Goal: Transaction & Acquisition: Purchase product/service

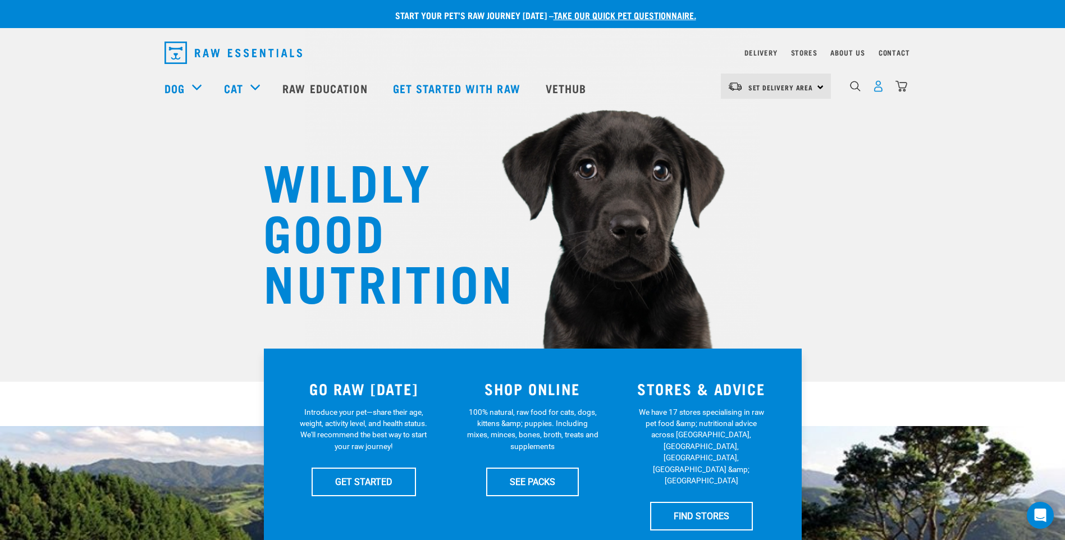
click at [879, 89] on img "dropdown navigation" at bounding box center [878, 86] width 12 height 12
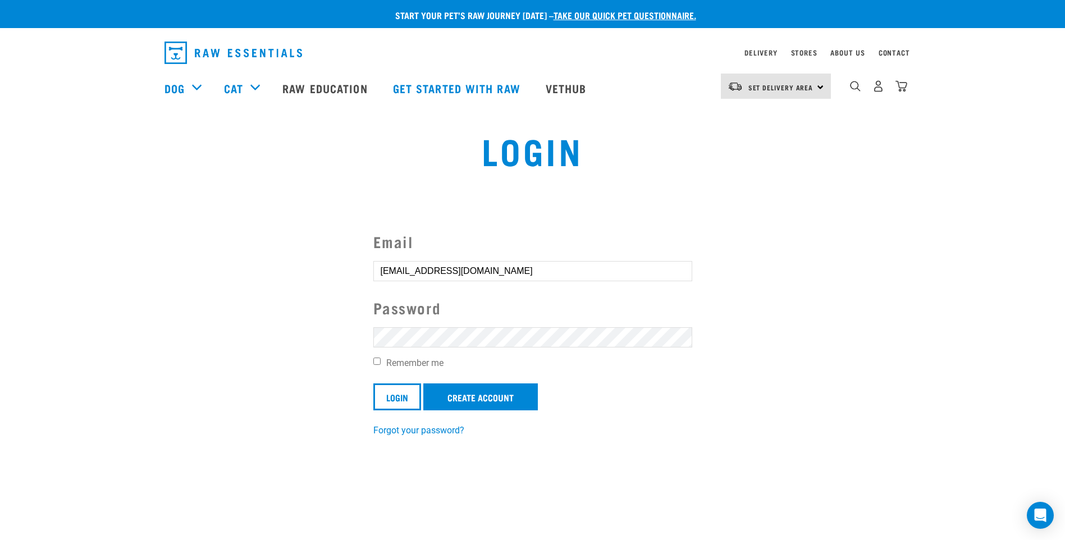
click at [373, 383] on input "Login" at bounding box center [397, 396] width 48 height 27
click at [404, 400] on input "Login" at bounding box center [397, 396] width 48 height 27
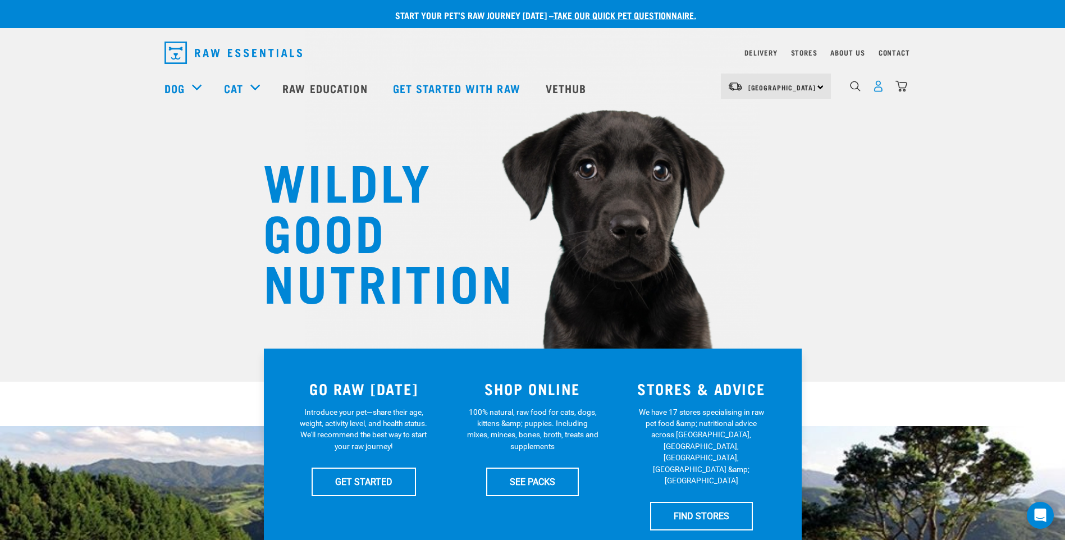
click at [878, 90] on img "dropdown navigation" at bounding box center [878, 86] width 12 height 12
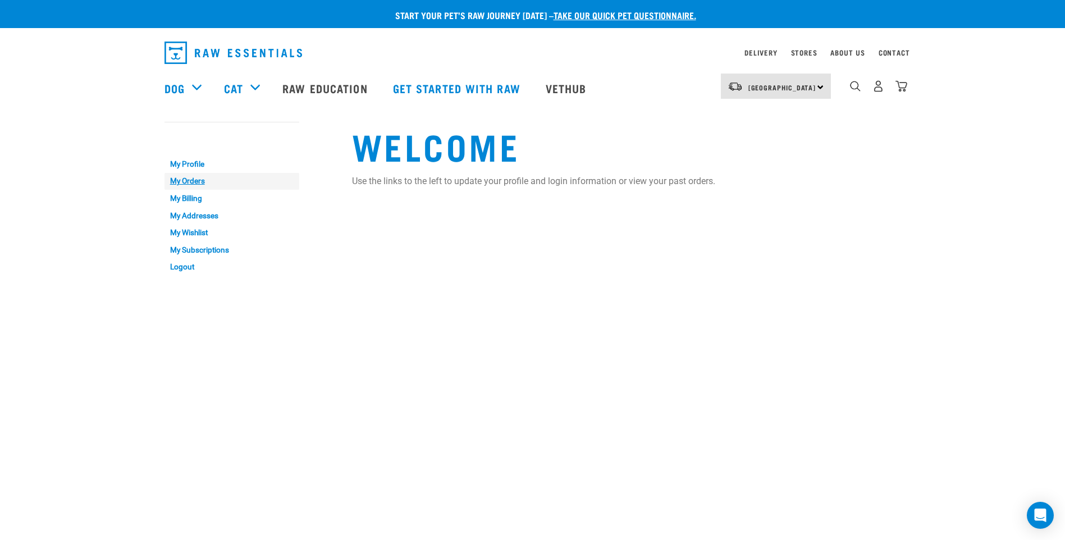
click at [187, 183] on link "My Orders" at bounding box center [231, 181] width 135 height 17
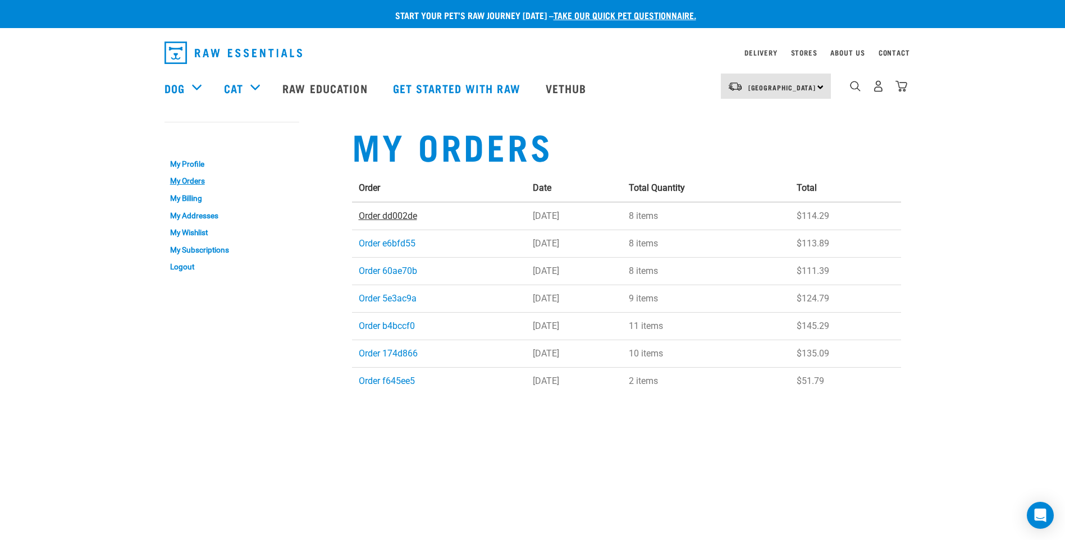
click at [392, 213] on link "Order dd002de" at bounding box center [388, 215] width 58 height 11
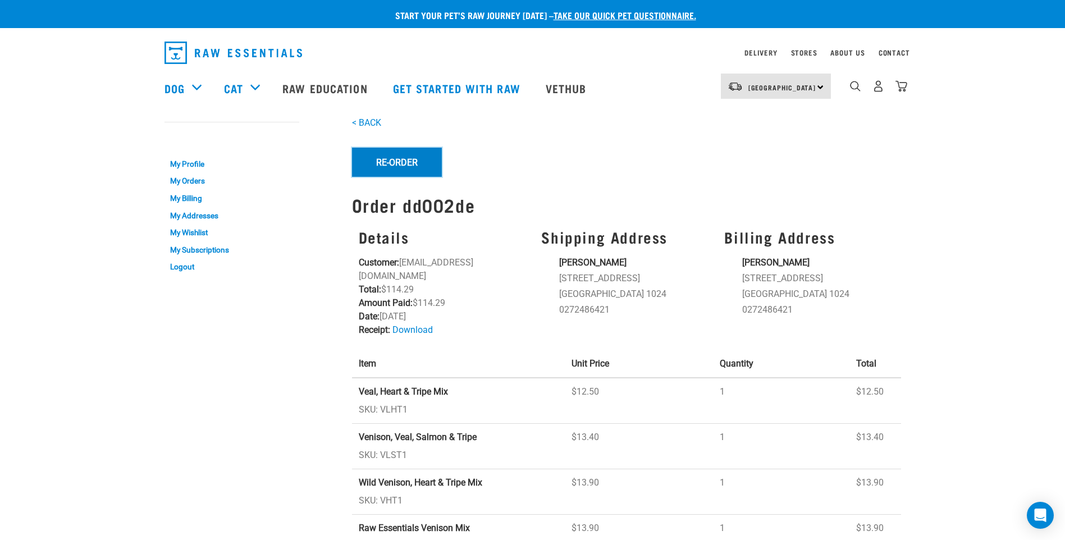
click at [404, 156] on button "Re-Order" at bounding box center [397, 162] width 90 height 29
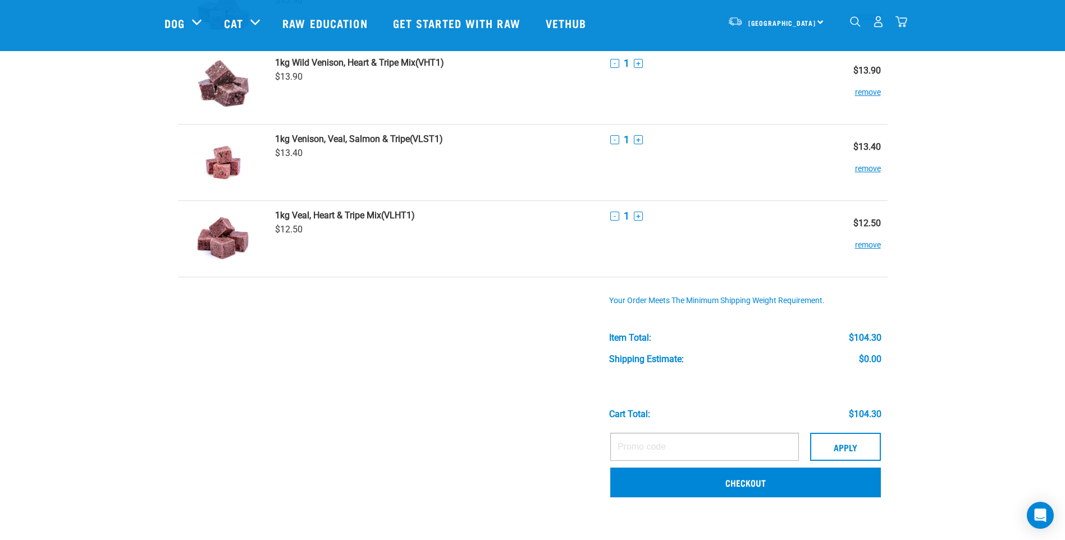
scroll to position [449, 0]
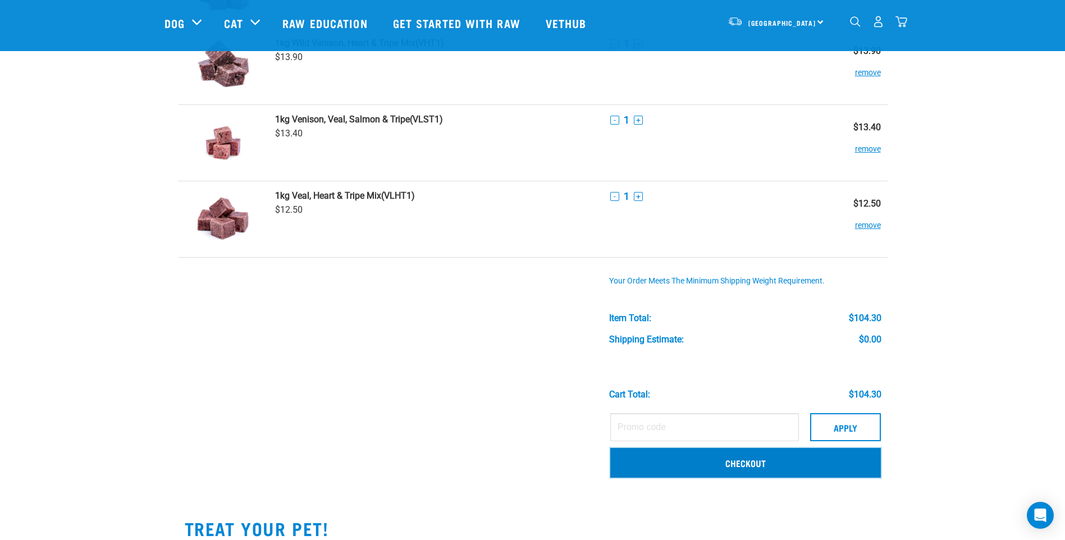
click at [693, 459] on link "Checkout" at bounding box center [745, 462] width 271 height 29
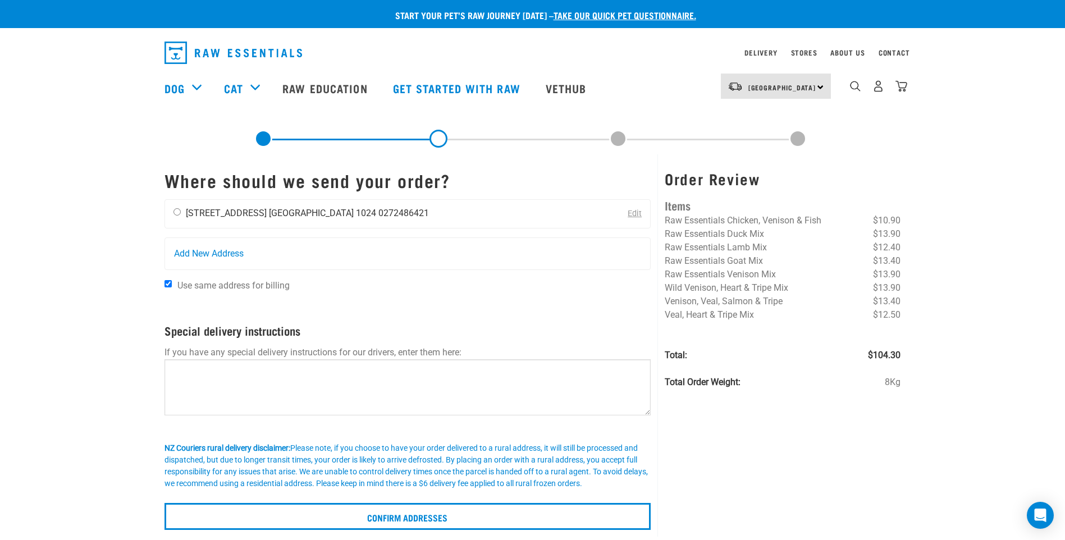
click at [175, 210] on input "radio" at bounding box center [176, 211] width 7 height 7
radio input "true"
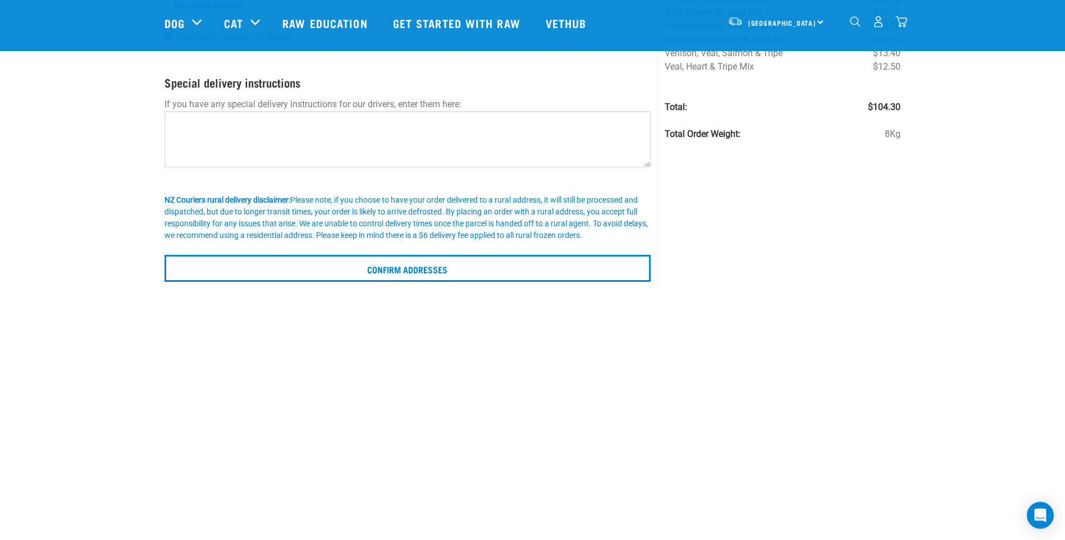
scroll to position [168, 0]
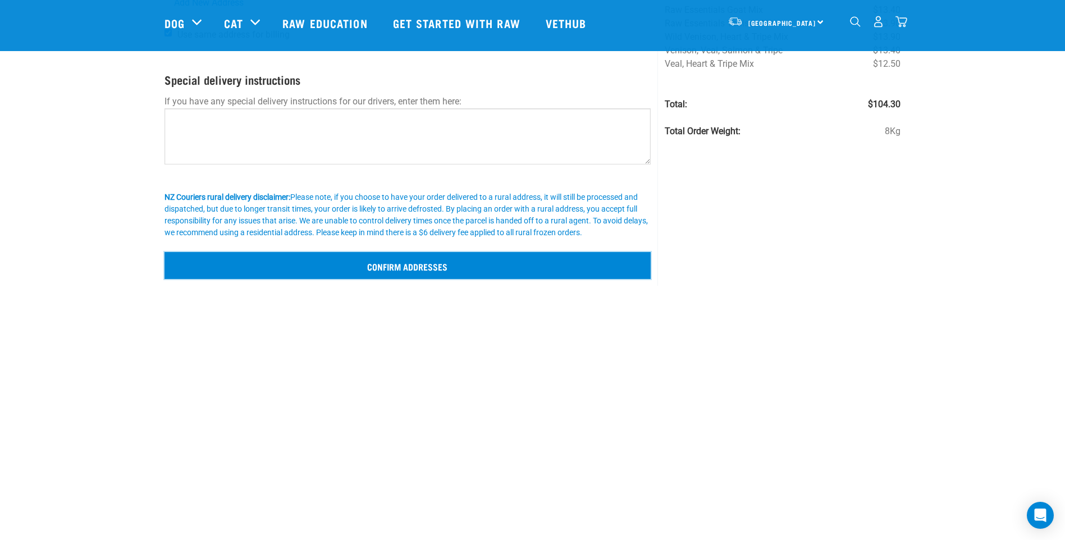
click at [295, 262] on input "Confirm addresses" at bounding box center [407, 265] width 487 height 27
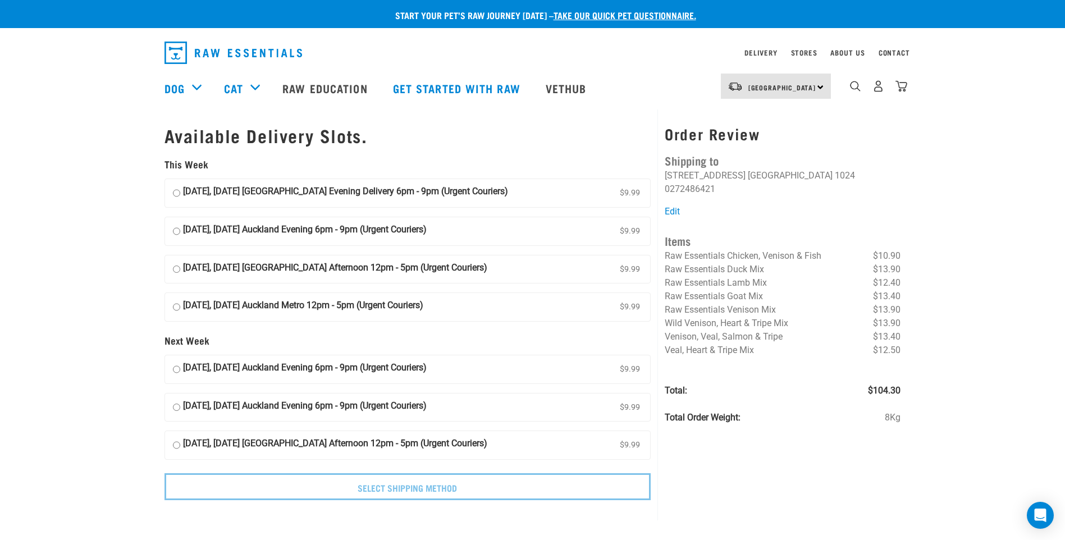
click at [179, 193] on input "11 September, Thursday Auckland Evening Delivery 6pm - 9pm (Urgent Couriers) $9…" at bounding box center [176, 193] width 7 height 17
radio input "true"
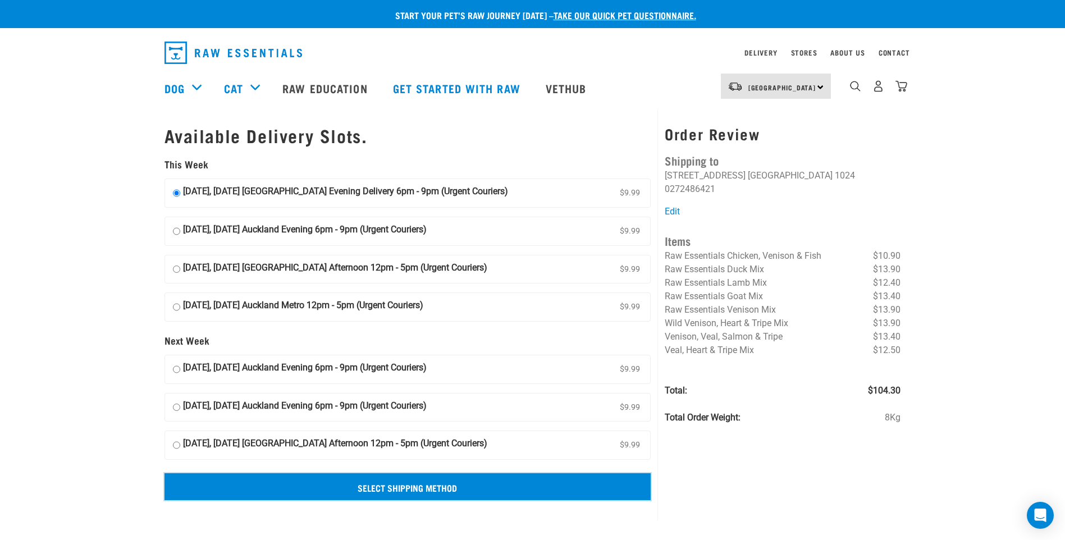
click at [333, 479] on input "Select Shipping Method" at bounding box center [407, 486] width 487 height 27
click at [386, 482] on input "Select Shipping Method" at bounding box center [407, 486] width 487 height 27
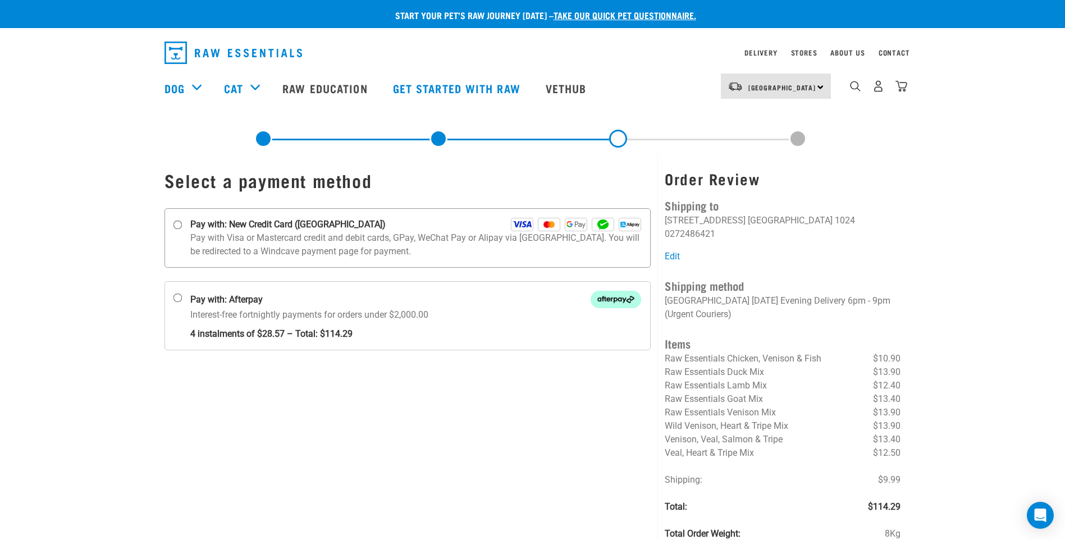
click at [177, 225] on input "Pay with: New Credit Card (Windcave)" at bounding box center [177, 225] width 9 height 9
radio input "true"
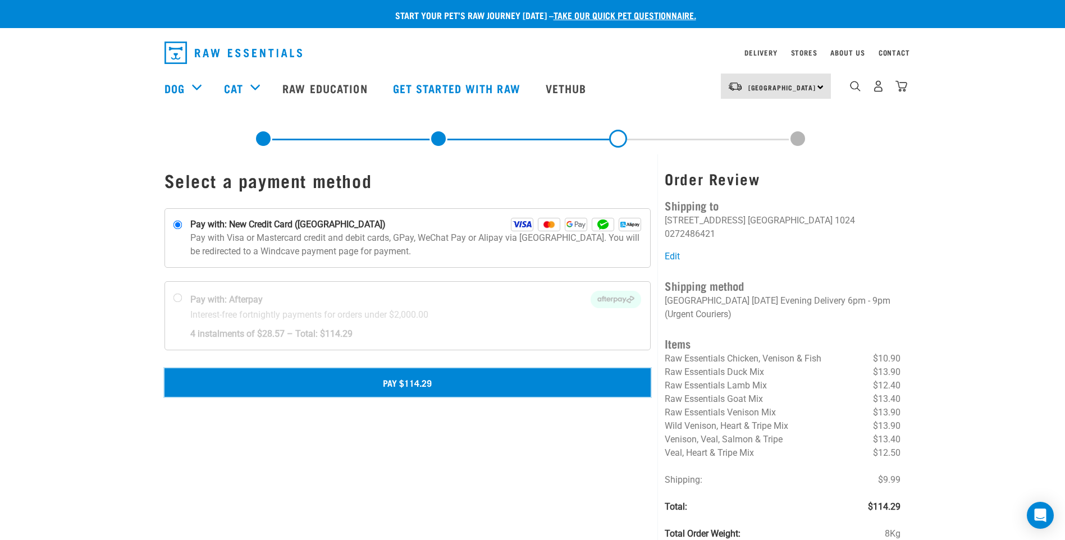
click at [412, 379] on button "Pay $114.29" at bounding box center [407, 382] width 487 height 28
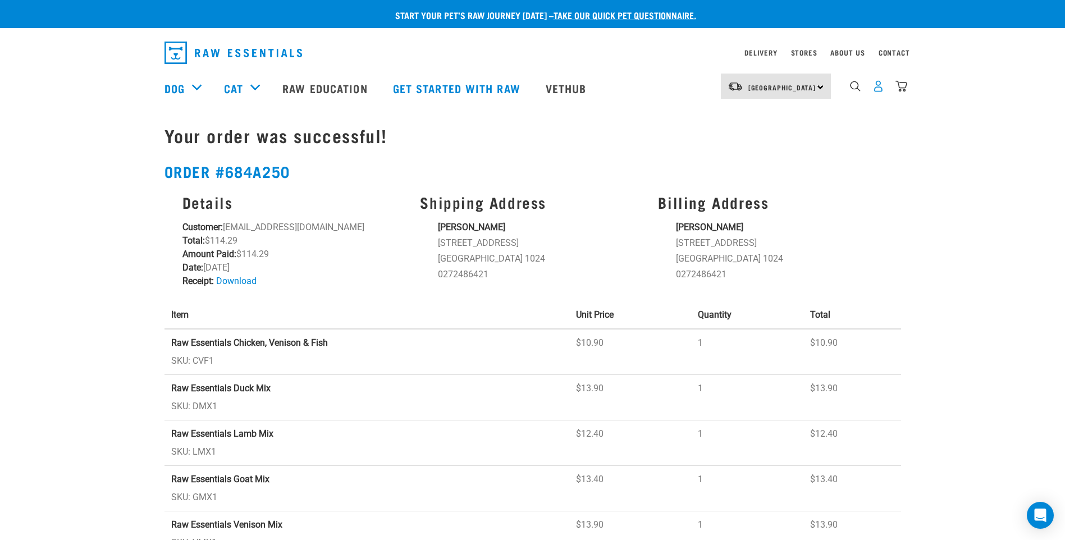
click at [876, 87] on img "dropdown navigation" at bounding box center [878, 86] width 12 height 12
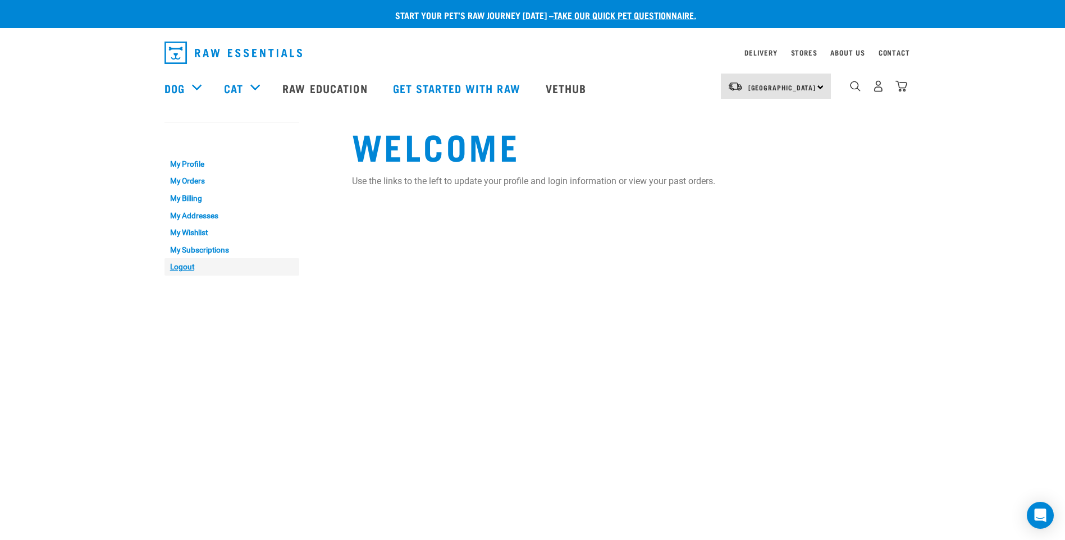
click at [180, 264] on link "Logout" at bounding box center [231, 266] width 135 height 17
